Goal: Task Accomplishment & Management: Complete application form

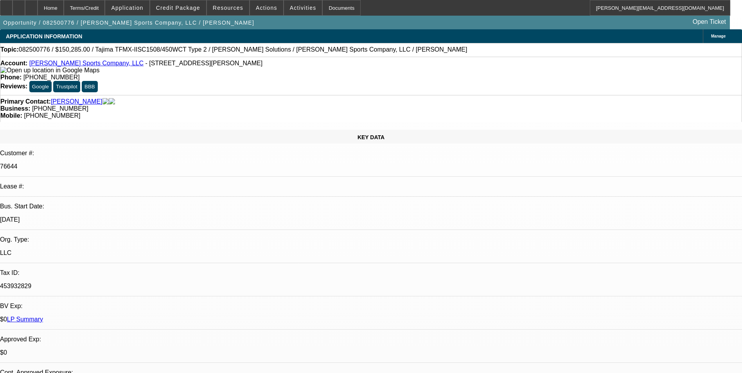
select select "0"
select select "2"
select select "0"
select select "2"
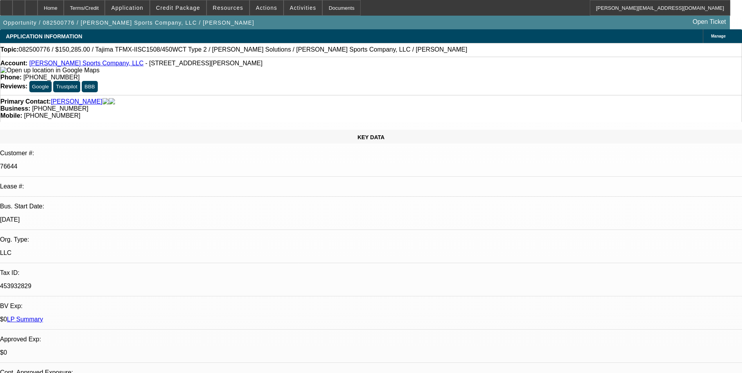
select select "0"
select select "2"
select select "0"
select select "2"
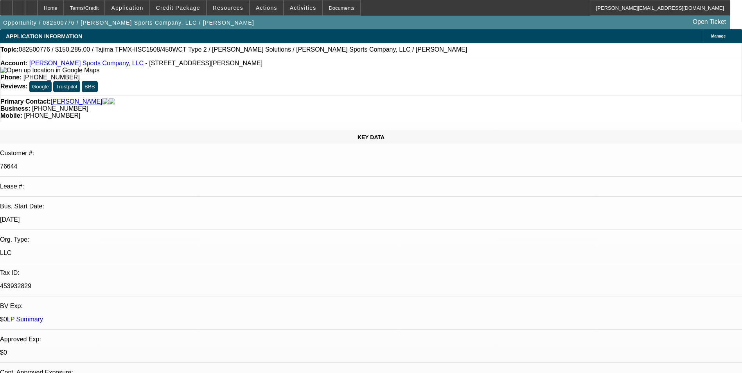
select select "0"
select select "2"
select select "0"
select select "2"
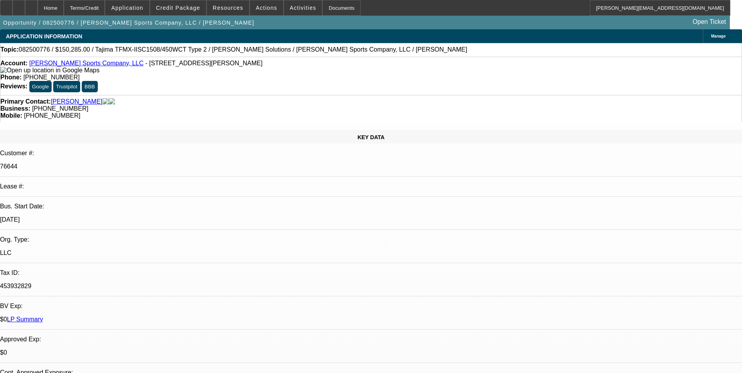
select select "0"
select select "2"
select select "0"
select select "2"
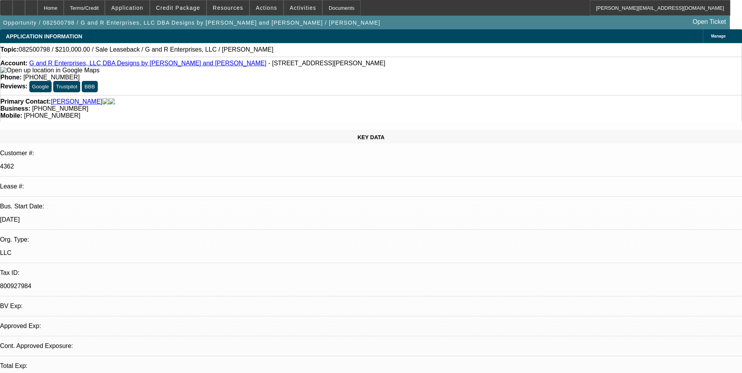
select select "0"
select select "2"
select select "0"
select select "2"
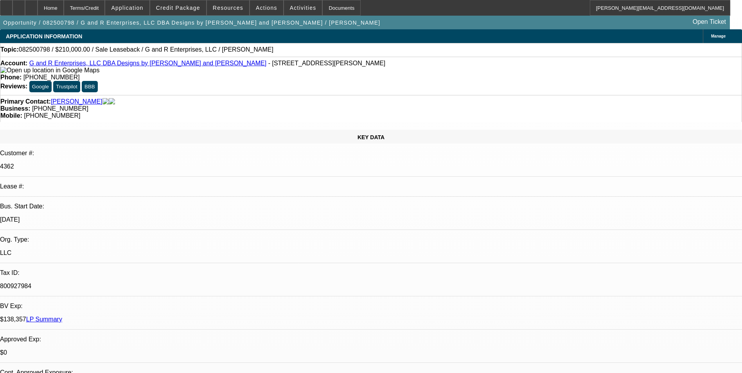
click at [185, 11] on span at bounding box center [178, 7] width 56 height 19
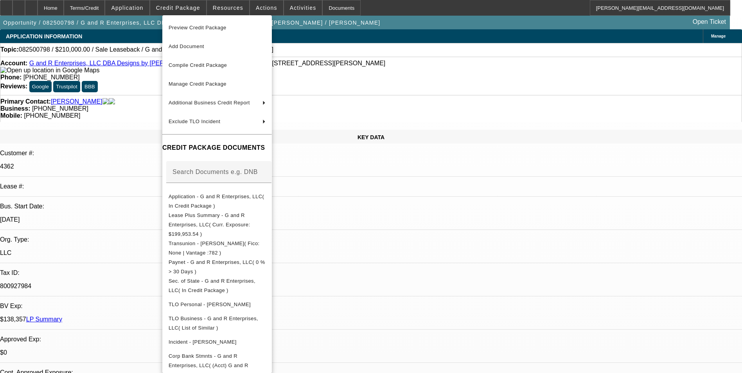
drag, startPoint x: 449, startPoint y: 231, endPoint x: 612, endPoint y: 216, distance: 163.5
click at [450, 230] on div at bounding box center [371, 186] width 742 height 373
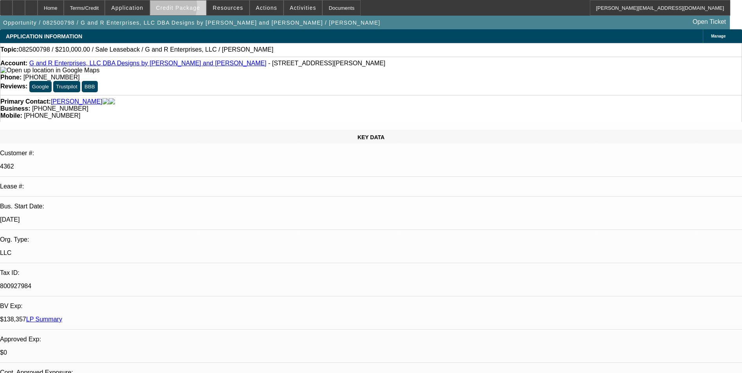
click at [179, 8] on span "Credit Package" at bounding box center [178, 8] width 44 height 6
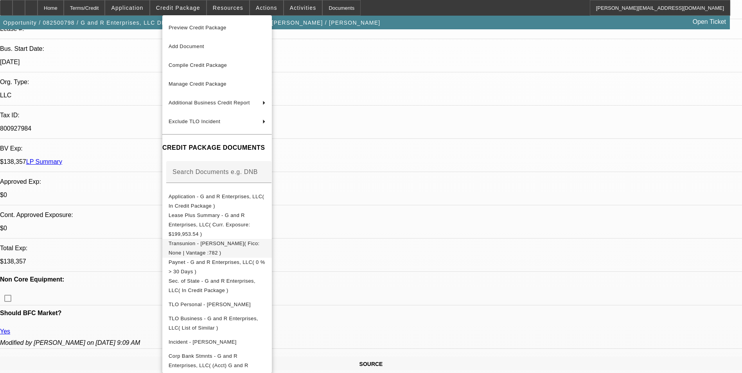
scroll to position [196, 0]
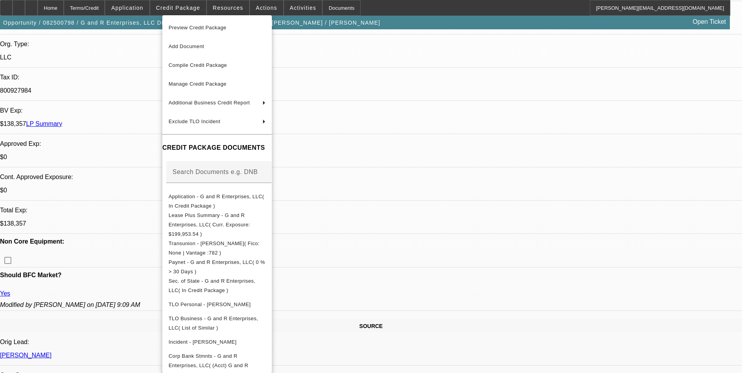
click at [413, 51] on div at bounding box center [371, 186] width 742 height 373
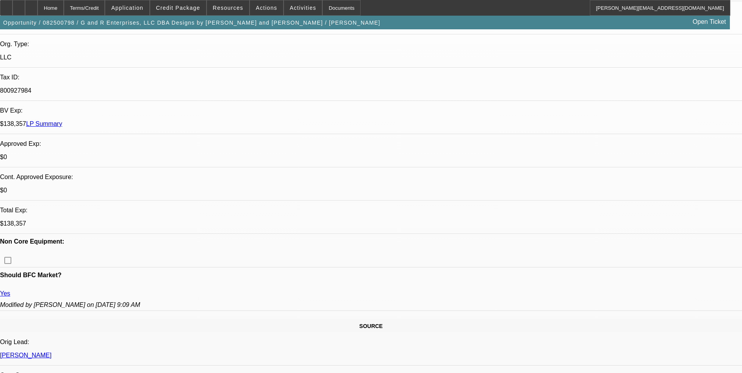
scroll to position [0, 0]
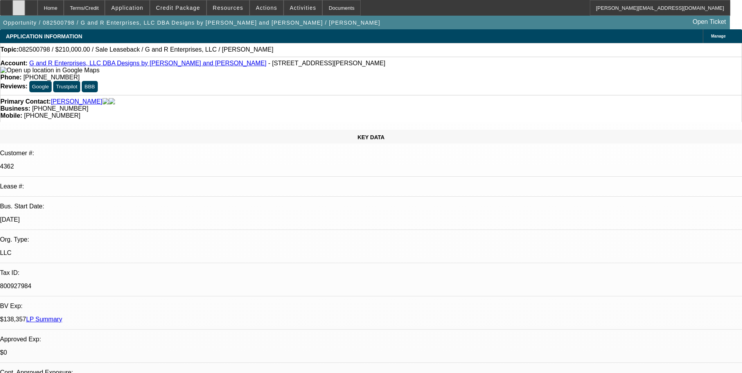
click at [25, 11] on div at bounding box center [19, 8] width 13 height 16
click at [19, 5] on icon at bounding box center [19, 5] width 0 height 0
